Goal: Obtain resource: Obtain resource

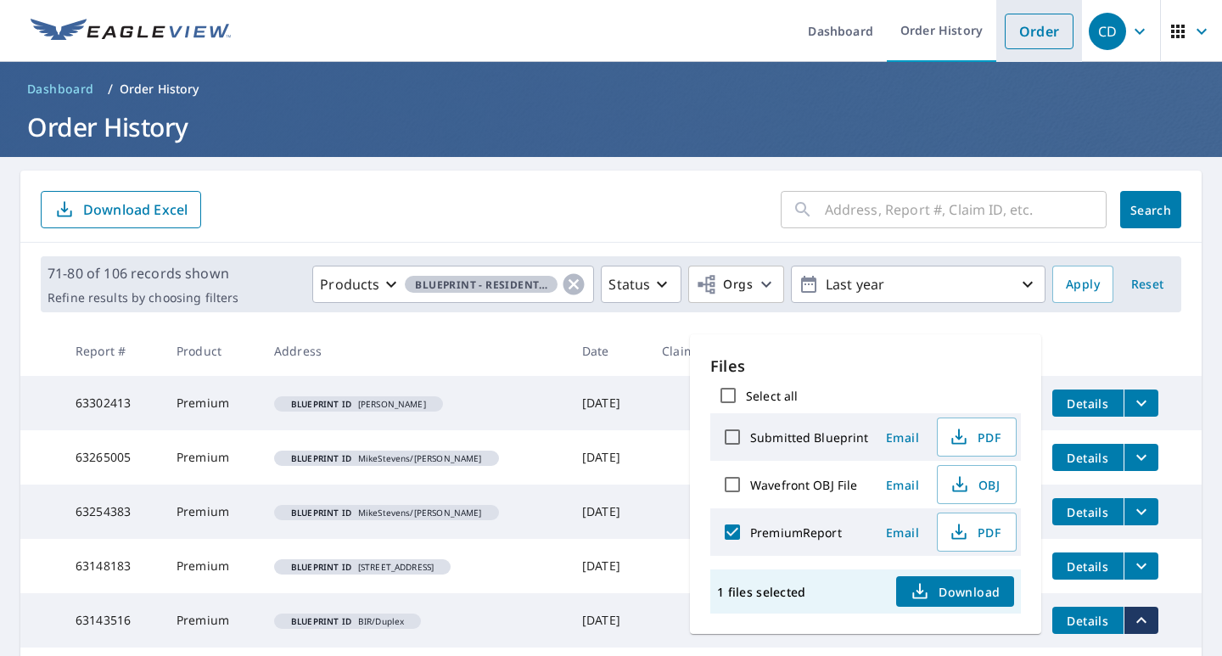
click at [1015, 31] on link "Order" at bounding box center [1039, 32] width 69 height 36
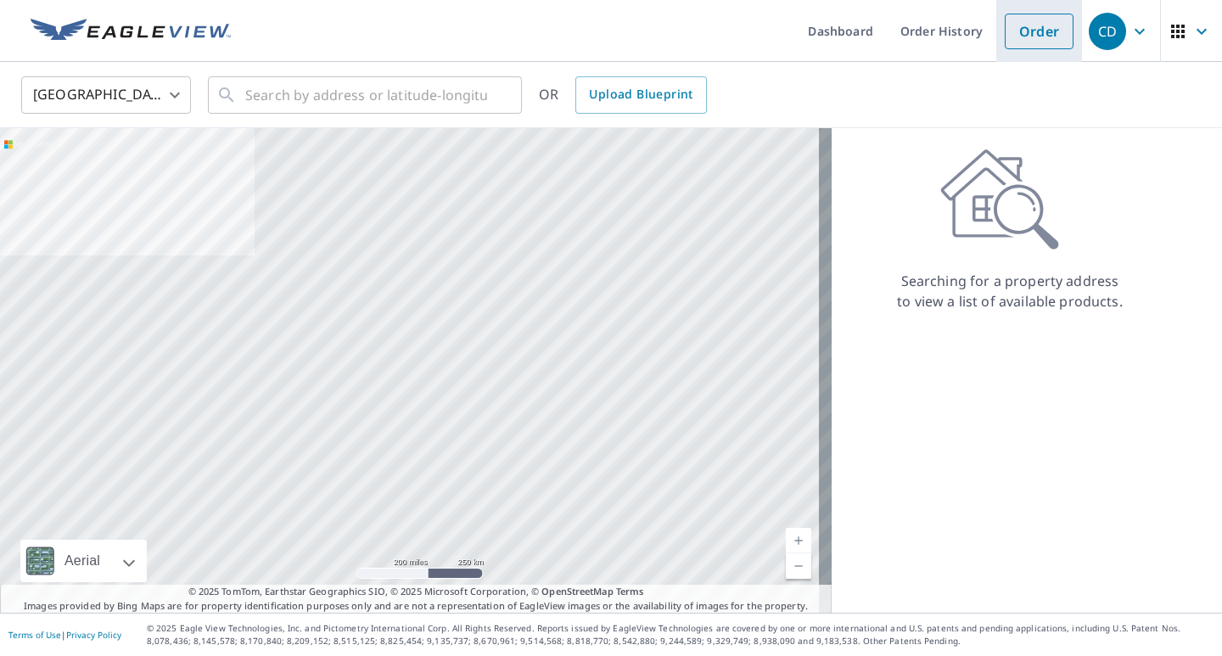
click at [1023, 36] on link "Order" at bounding box center [1039, 32] width 69 height 36
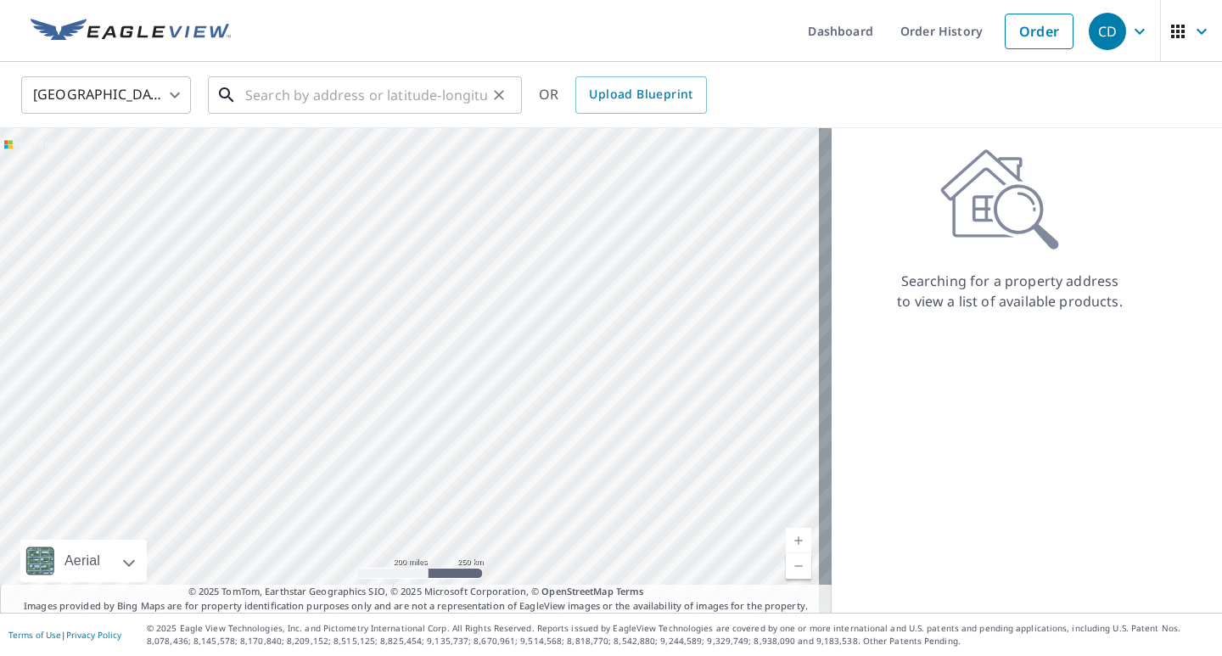
click at [293, 98] on input "text" at bounding box center [366, 95] width 242 height 48
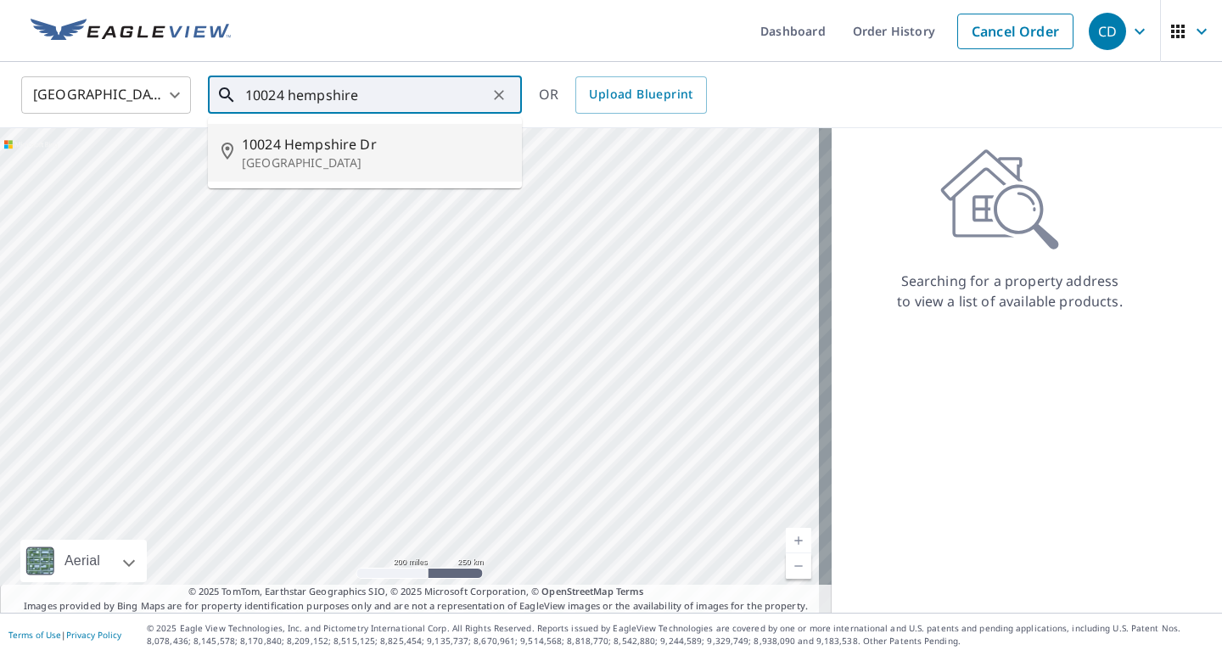
click at [289, 147] on span "10024 Hempshire Dr" at bounding box center [375, 144] width 266 height 20
type input "[STREET_ADDRESS]"
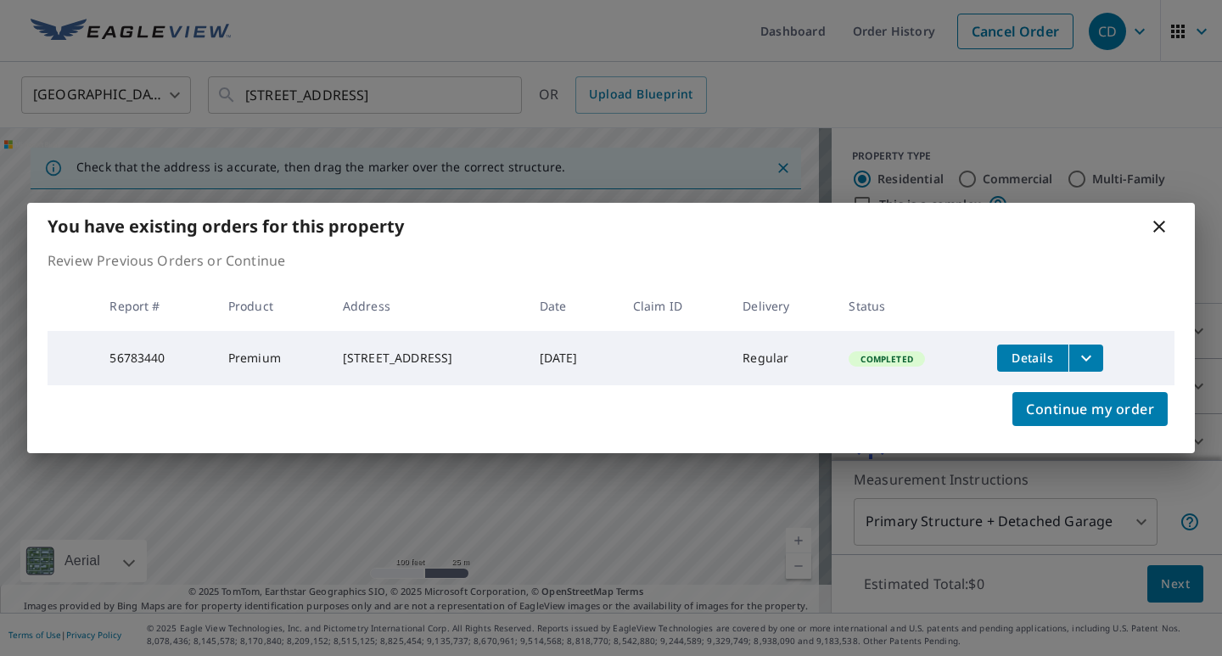
click at [1091, 351] on icon "filesDropdownBtn-56783440" at bounding box center [1086, 358] width 20 height 20
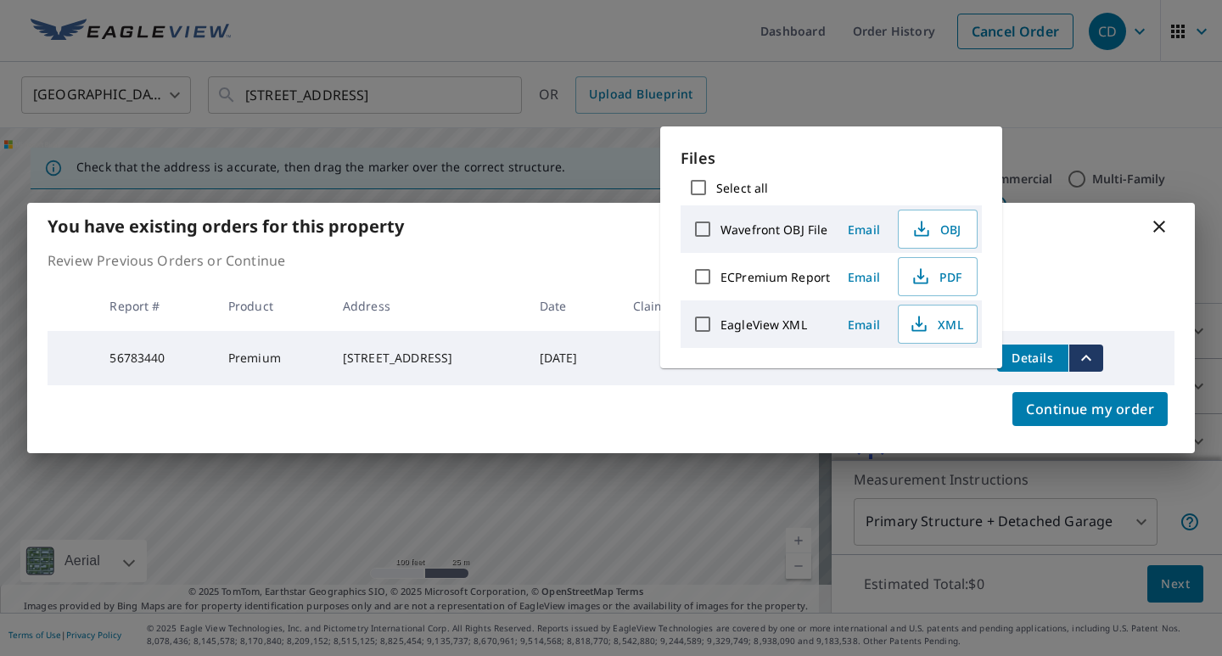
click at [704, 275] on input "ECPremium Report" at bounding box center [703, 277] width 36 height 36
checkbox input "true"
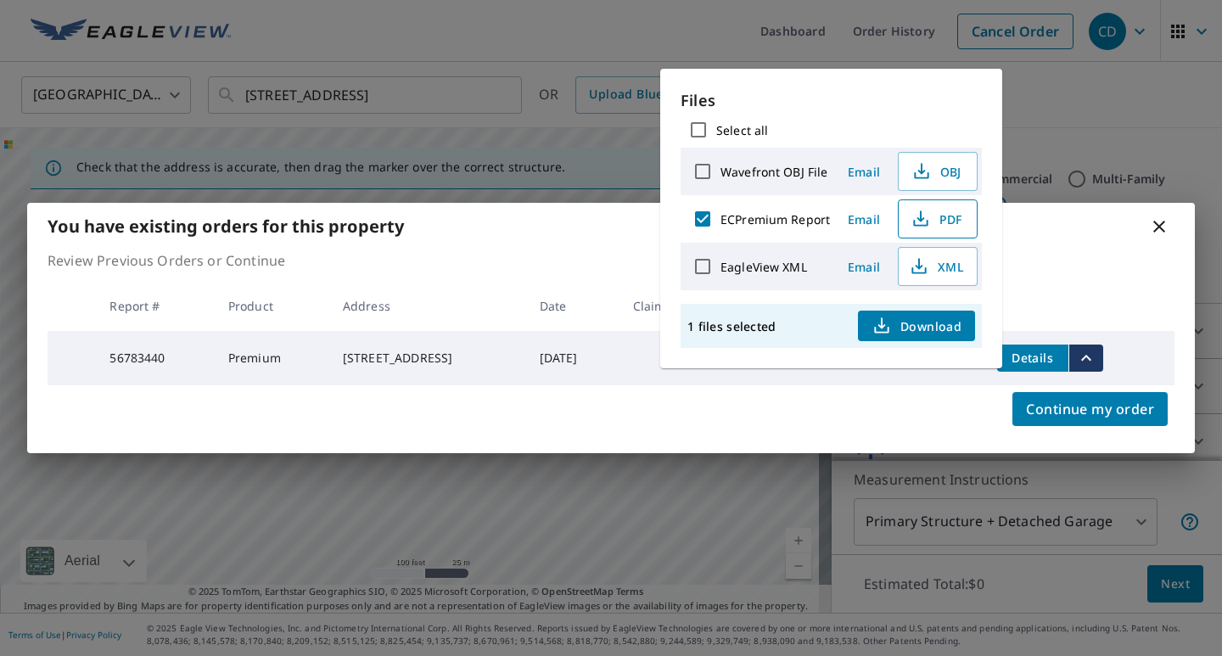
click at [943, 216] on span "PDF" at bounding box center [936, 219] width 54 height 20
click at [920, 328] on span "Download" at bounding box center [917, 326] width 90 height 20
click at [932, 218] on span "PDF" at bounding box center [936, 219] width 54 height 20
click at [940, 220] on span "PDF" at bounding box center [936, 219] width 54 height 20
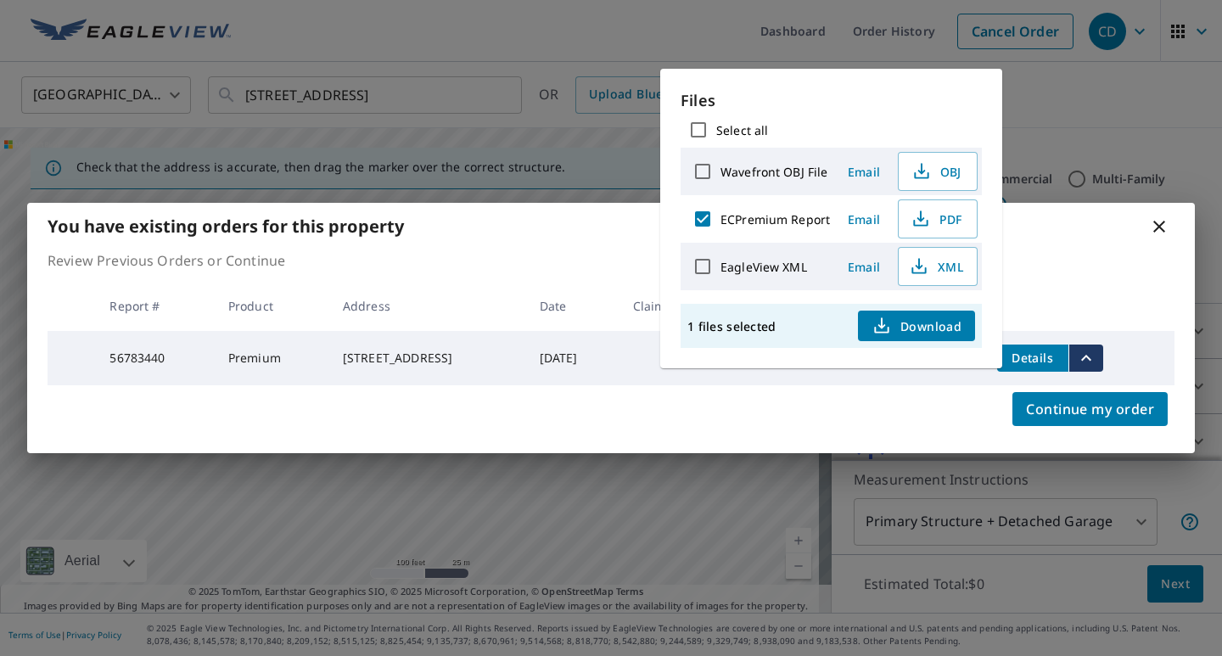
click at [893, 321] on span "Download" at bounding box center [917, 326] width 90 height 20
click at [1065, 115] on div "You have existing orders for this property Review Previous Orders or Continue R…" at bounding box center [611, 328] width 1222 height 656
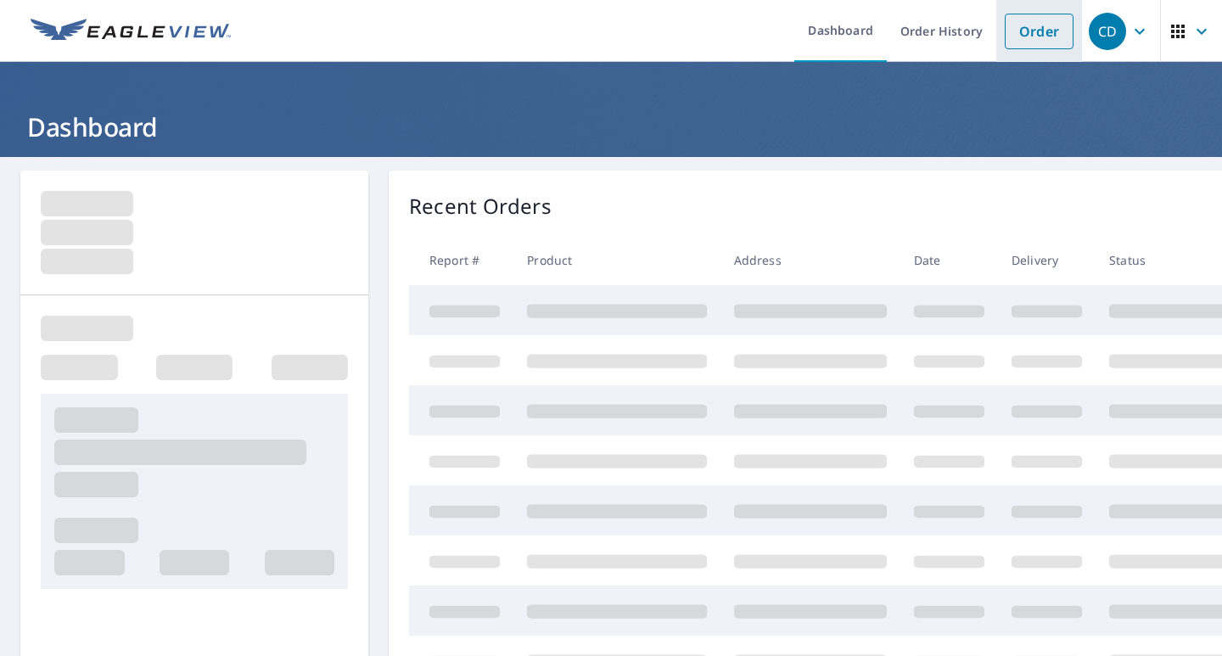
click at [1027, 36] on link "Order" at bounding box center [1039, 32] width 69 height 36
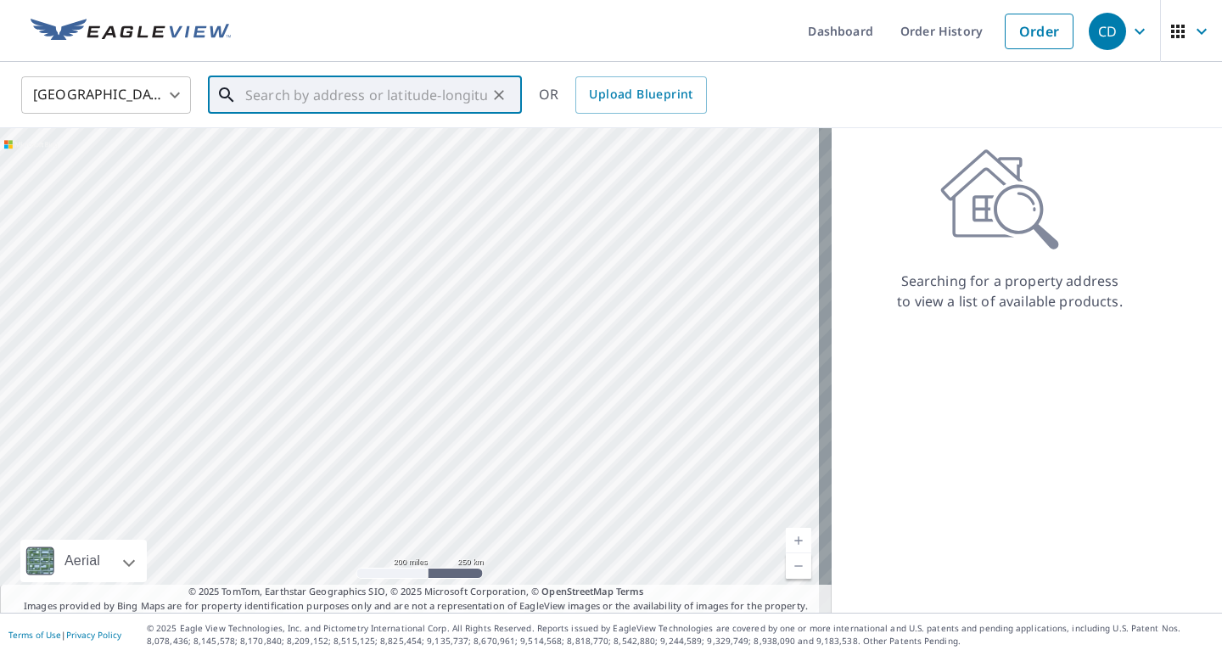
click at [340, 97] on input "text" at bounding box center [366, 95] width 242 height 48
click at [289, 145] on span "10024 Hempshire Dr" at bounding box center [375, 144] width 266 height 20
type input "[STREET_ADDRESS]"
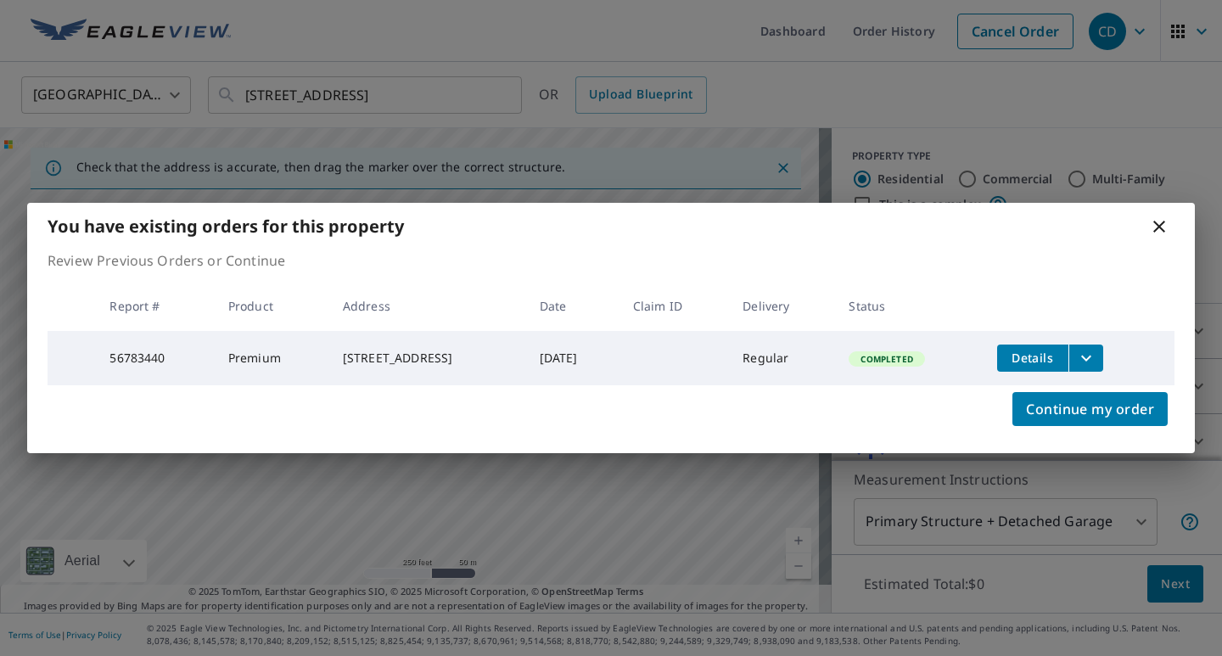
click at [1047, 358] on span "Details" at bounding box center [1032, 358] width 51 height 16
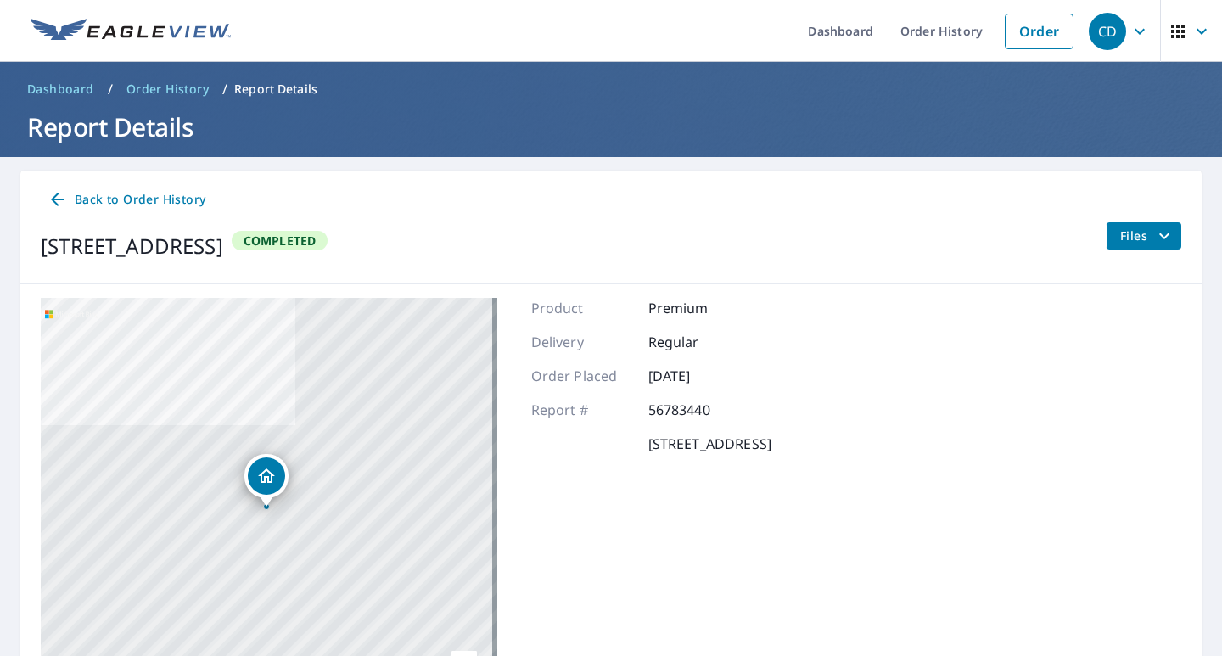
click at [1125, 231] on span "Files" at bounding box center [1147, 236] width 54 height 20
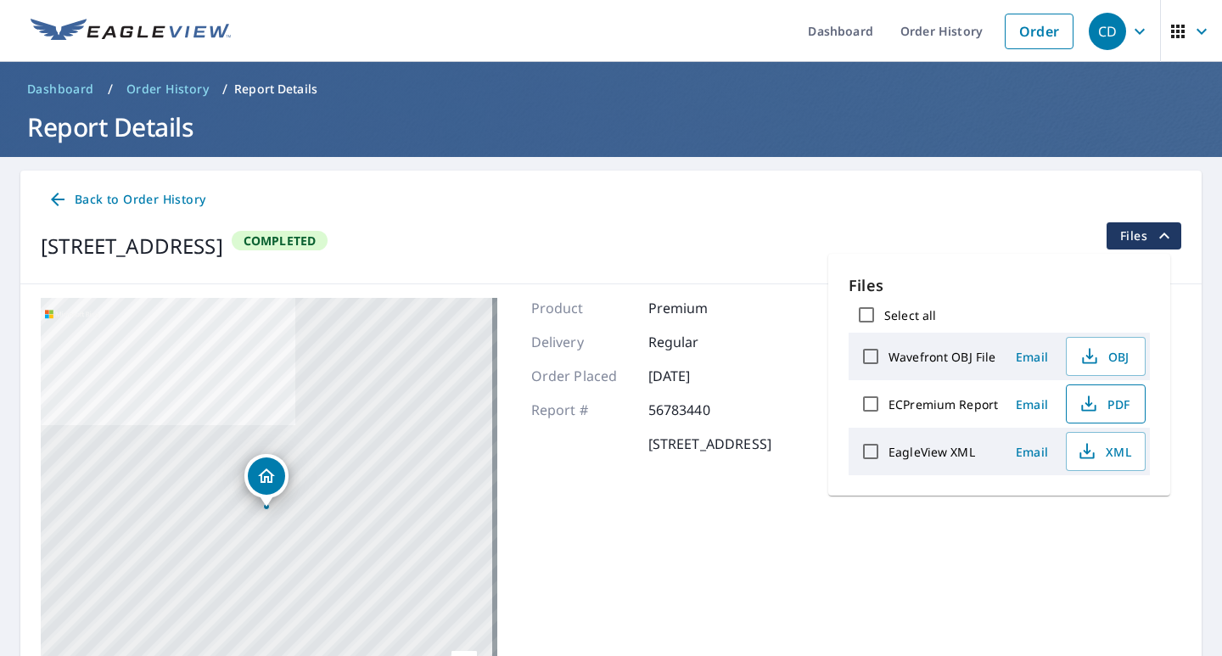
click at [1091, 403] on icon "button" at bounding box center [1089, 404] width 20 height 20
